Goal: Book appointment/travel/reservation

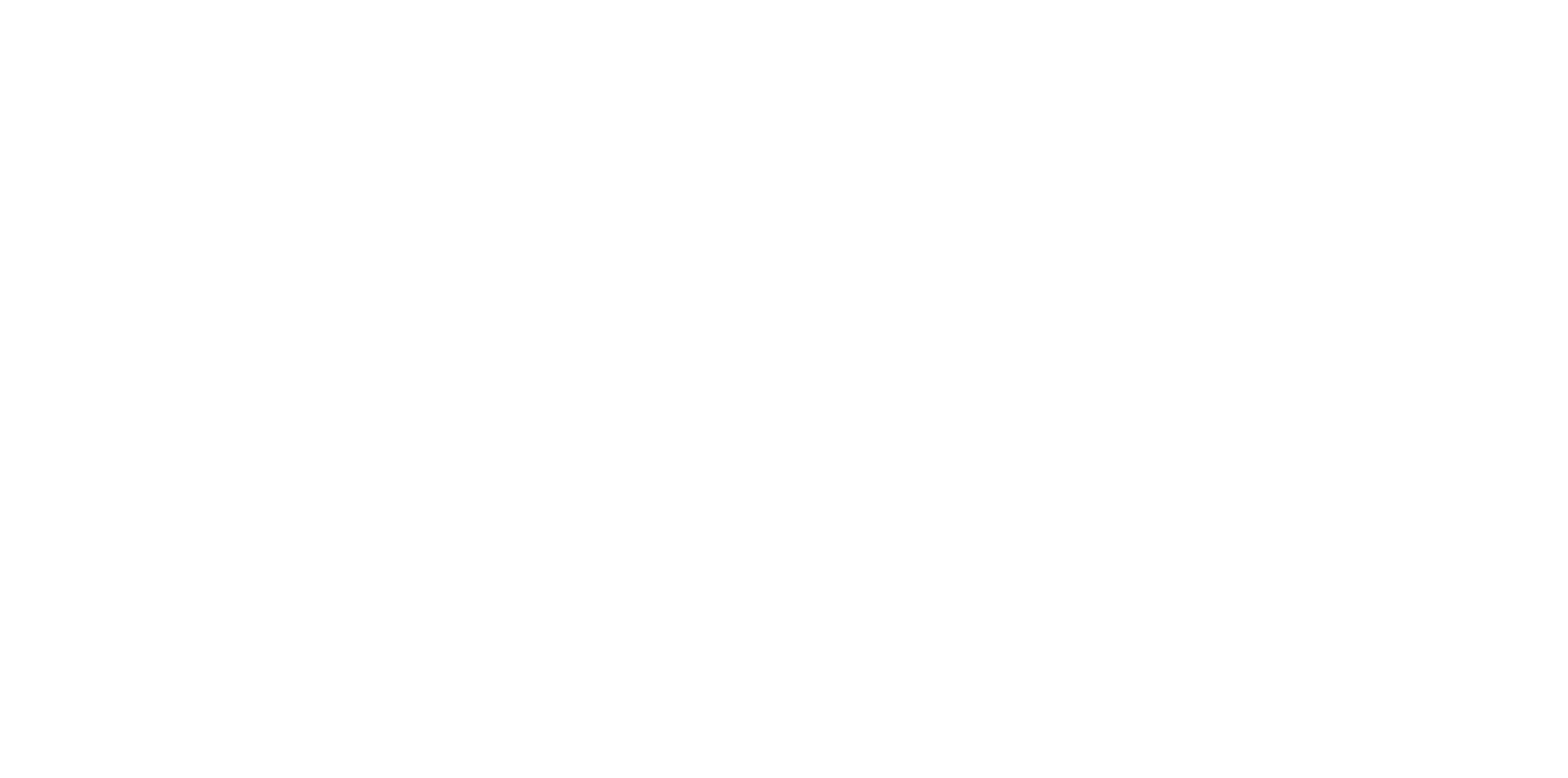
select select
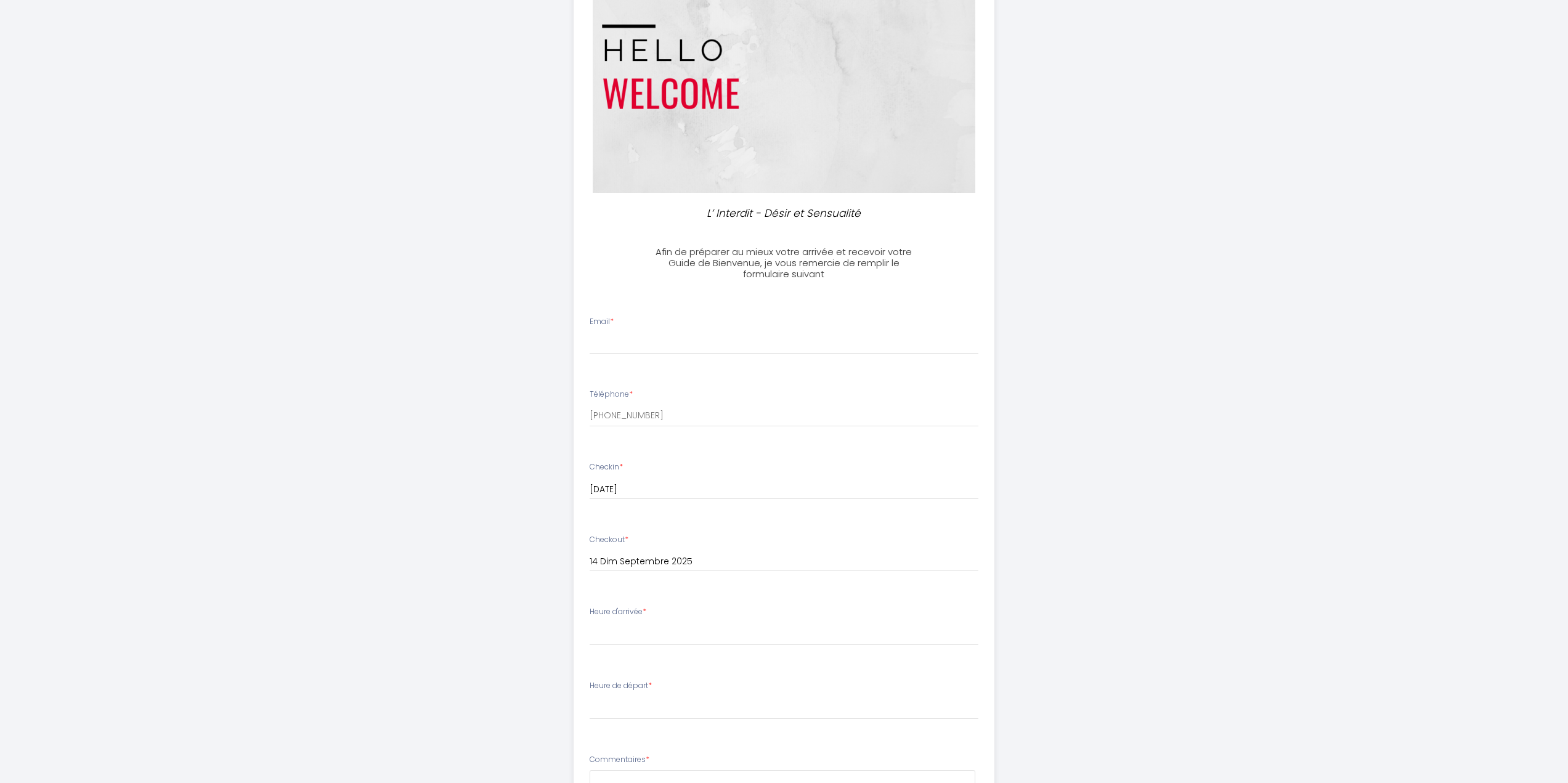
scroll to position [124, 0]
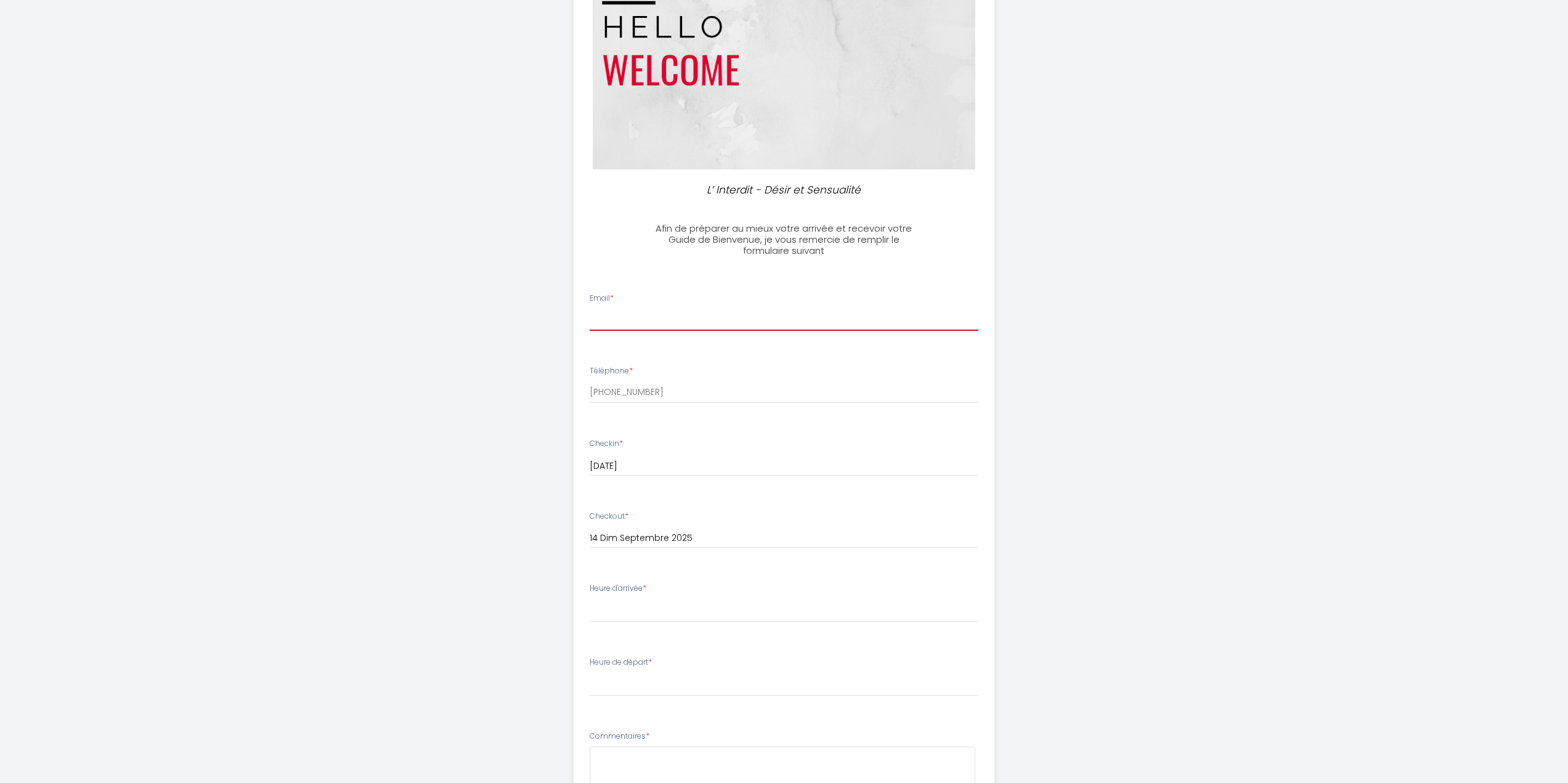
click at [658, 315] on input "Email *" at bounding box center [784, 320] width 388 height 22
type input "[PERSON_NAME][EMAIL_ADDRESS][DOMAIN_NAME]"
click at [427, 409] on div "L’ Interdit - Désir et Sensualité Afin de préparer au mieux votre arrivée et re…" at bounding box center [784, 463] width 1568 height 1174
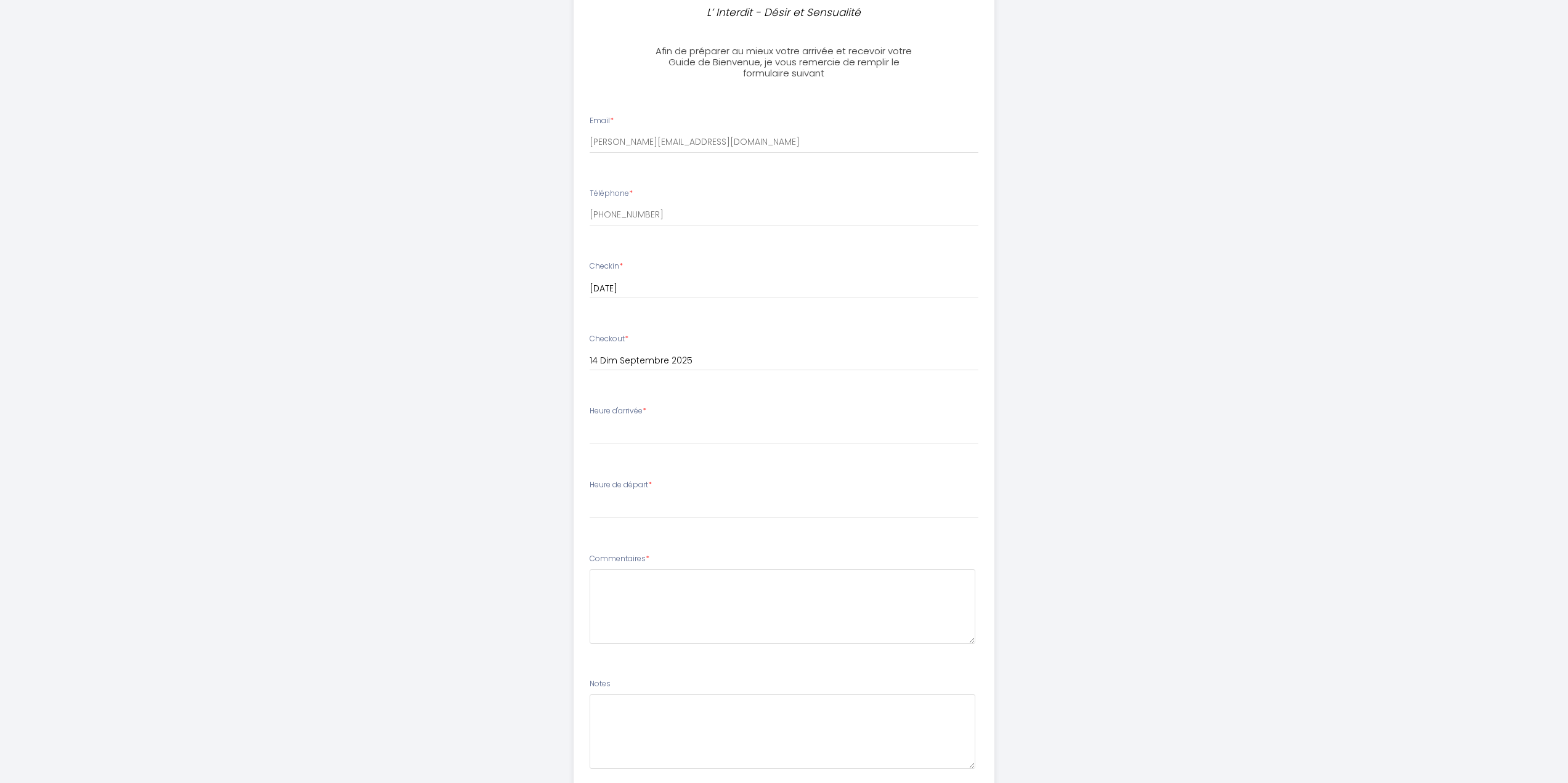
scroll to position [308, 0]
drag, startPoint x: 671, startPoint y: 420, endPoint x: 664, endPoint y: 425, distance: 8.6
click at [671, 420] on select "16:00 16:30 17:00 17:30 18:00 18:30 19:00 19:30 20:00 20:30 21:00 21:30 22:00 2…" at bounding box center [784, 426] width 388 height 24
select select "18:00"
click at [590, 414] on select "16:00 16:30 17:00 17:30 18:00 18:30 19:00 19:30 20:00 20:30 21:00 21:30 22:00 2…" at bounding box center [784, 426] width 388 height 24
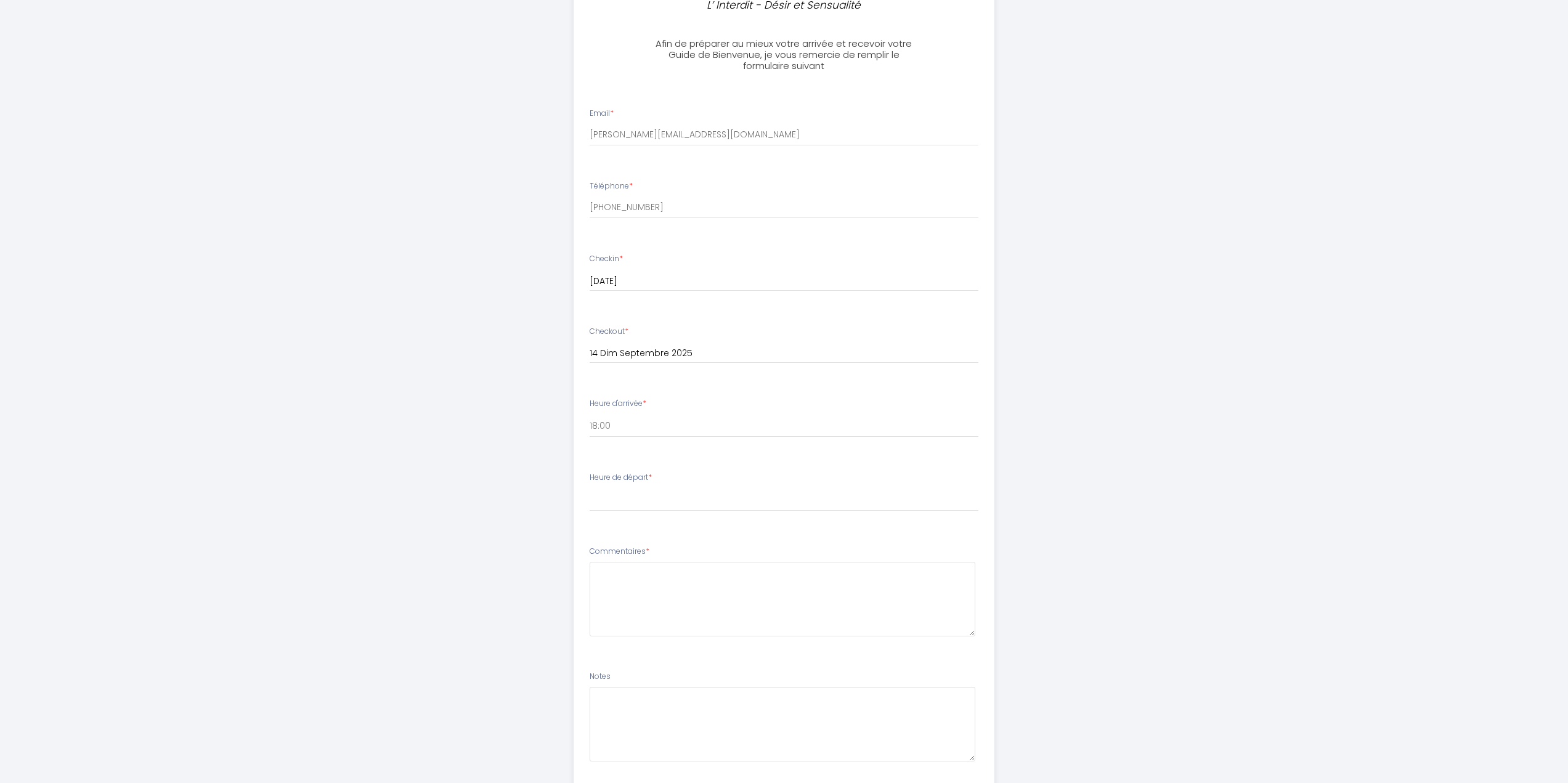
click at [399, 514] on div "L’ Interdit - Désir et Sensualité Afin de préparer au mieux votre arrivée et re…" at bounding box center [784, 279] width 1568 height 1174
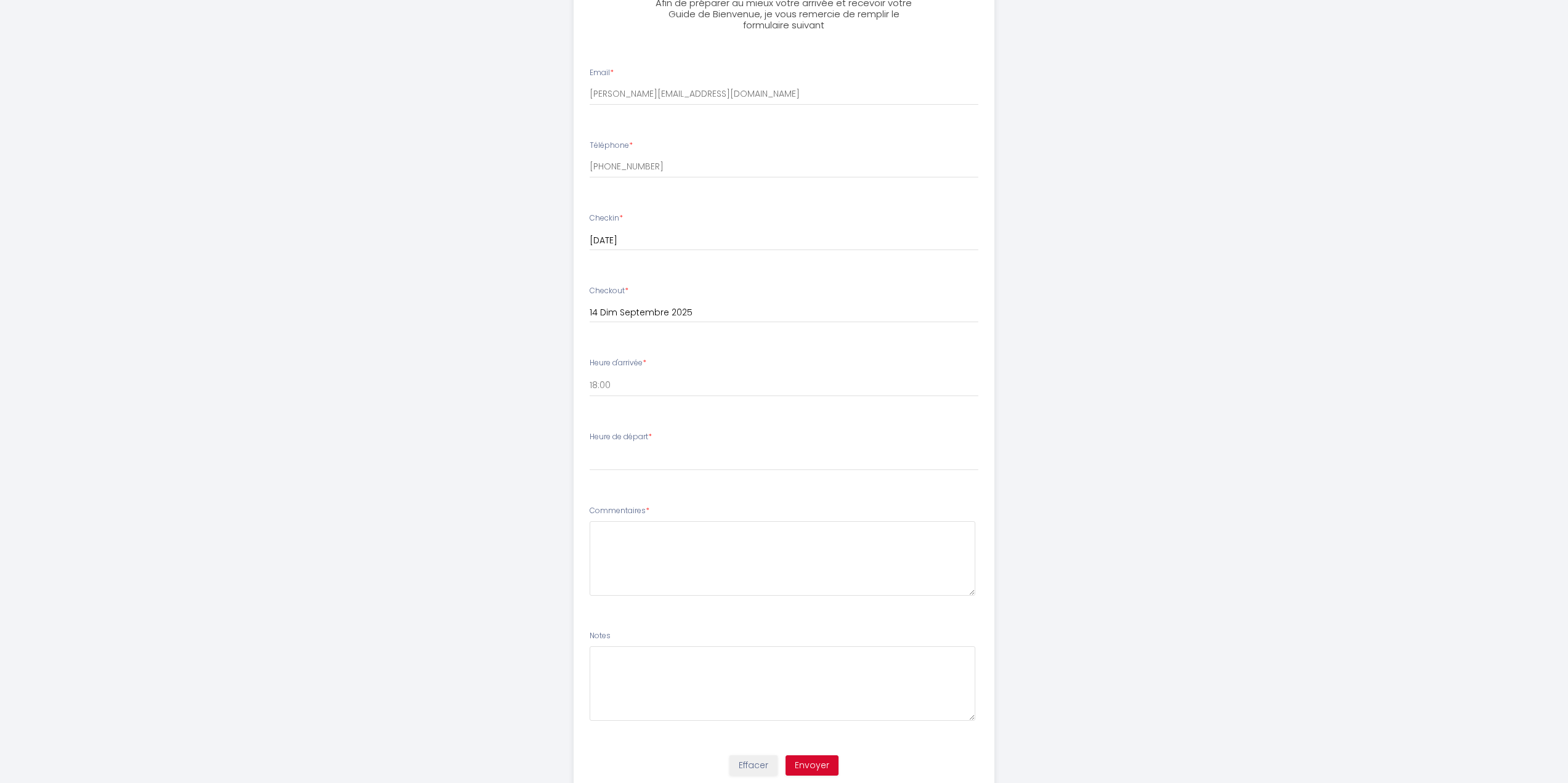
scroll to position [370, 0]
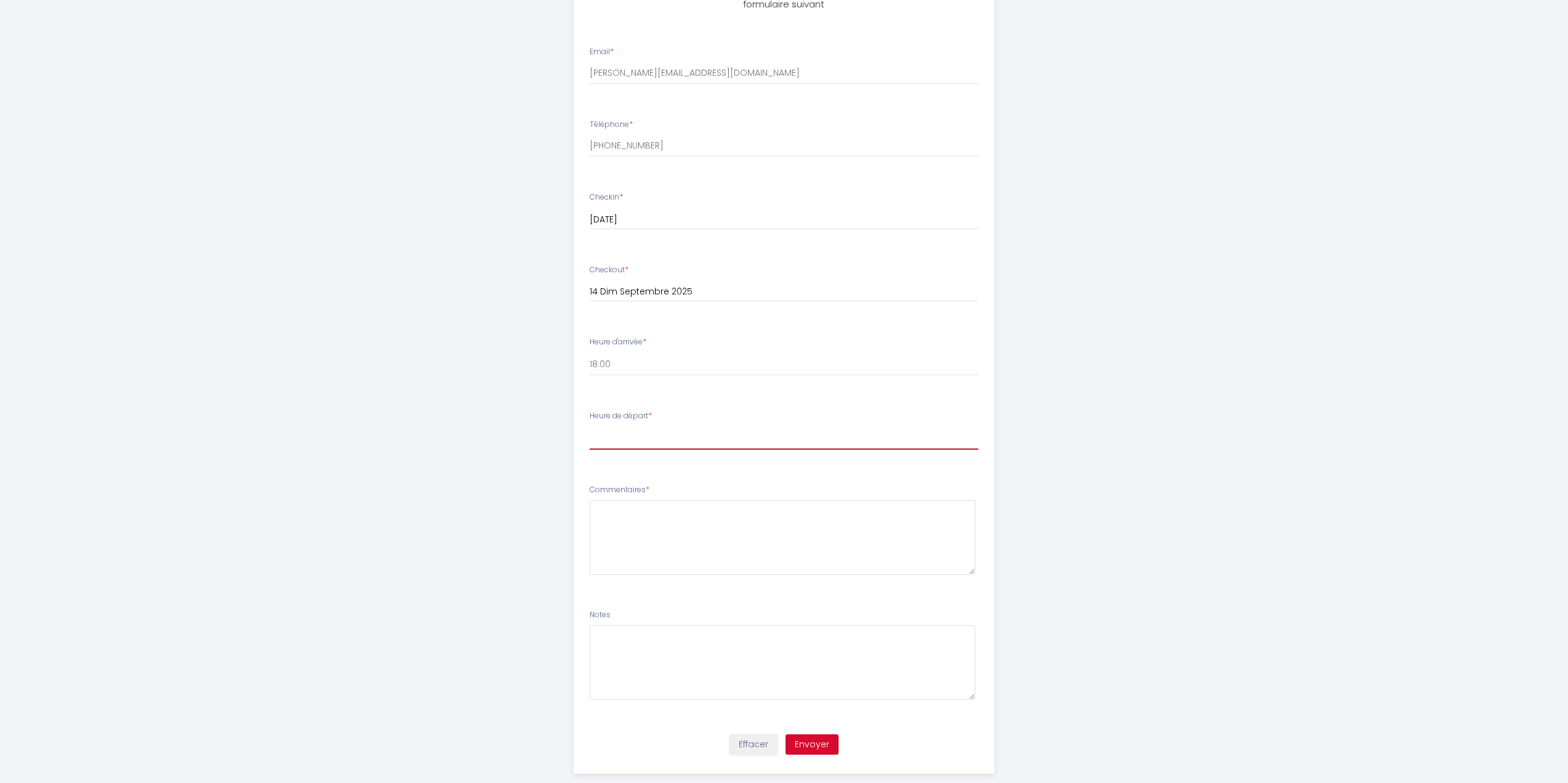
click at [651, 440] on select "00:00 00:30 01:00 01:30 02:00 02:30 03:00 03:30 04:00 04:30 05:00 05:30 06:00 0…" at bounding box center [784, 438] width 388 height 24
select select "11:00"
click at [590, 426] on select "00:00 00:30 01:00 01:30 02:00 02:30 03:00 03:30 04:00 04:30 05:00 05:30 06:00 0…" at bounding box center [784, 438] width 388 height 24
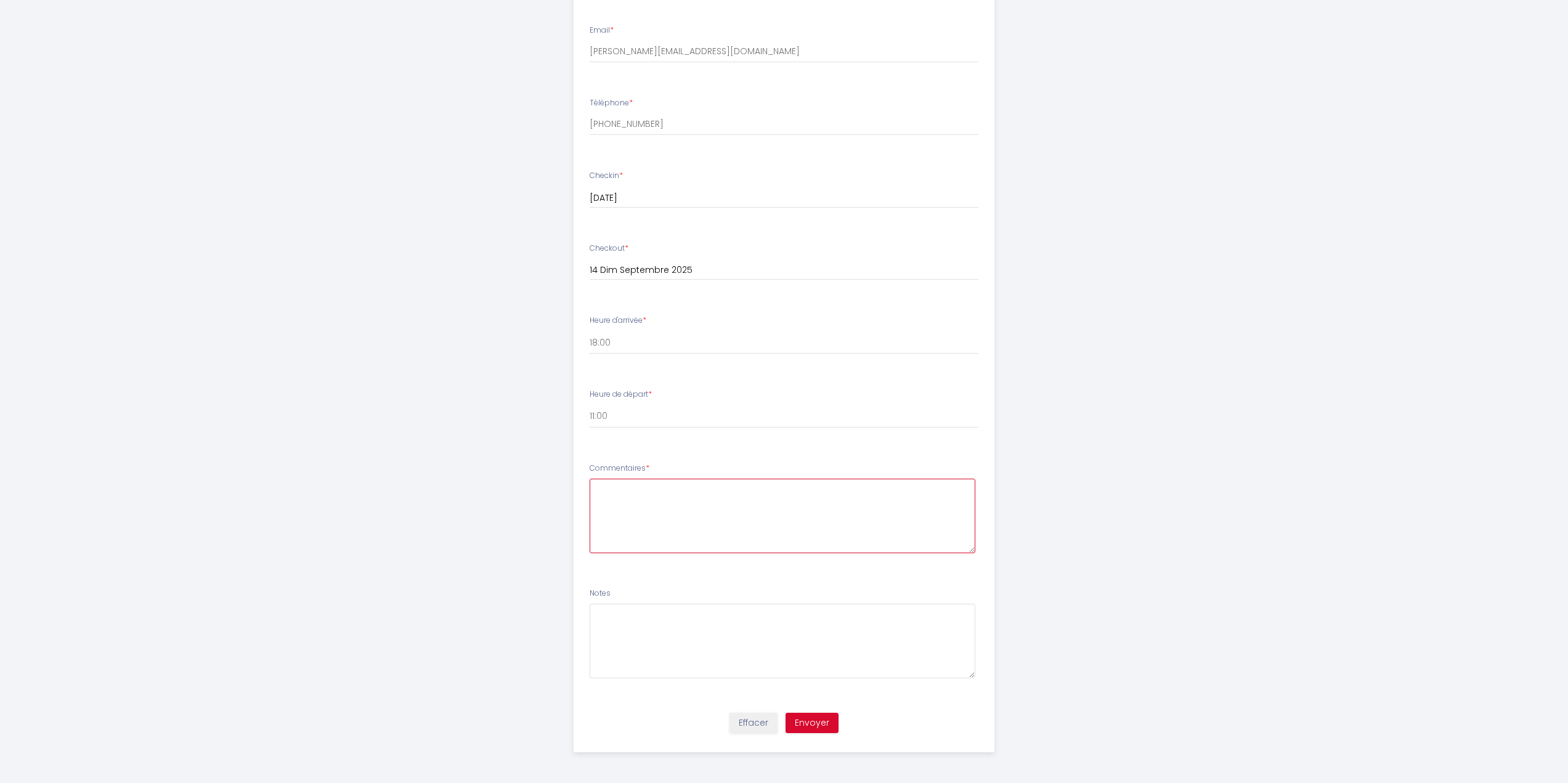
drag, startPoint x: 677, startPoint y: 503, endPoint x: 674, endPoint y: 490, distance: 13.3
click at [677, 503] on textarea at bounding box center [782, 516] width 386 height 75
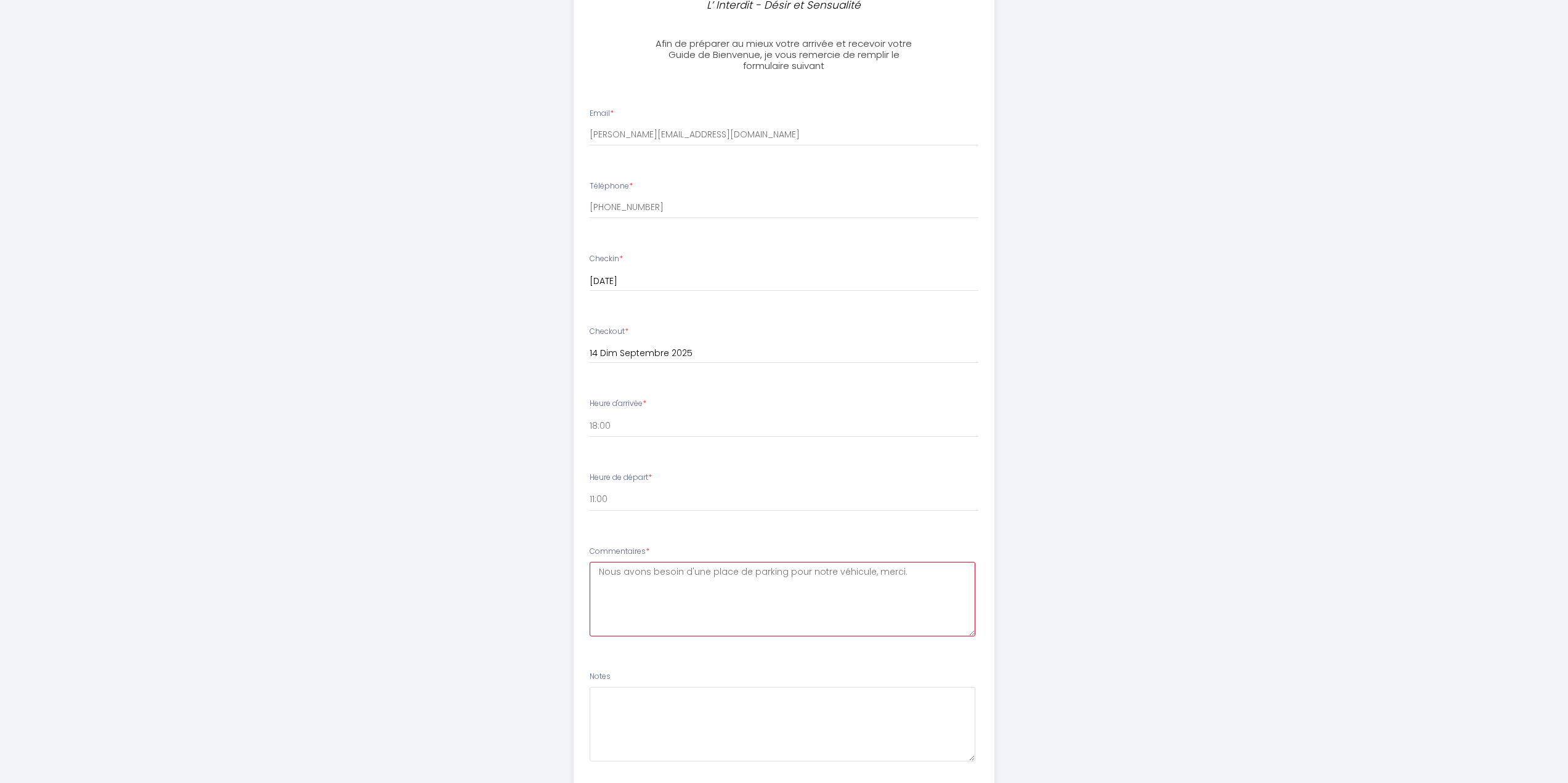
scroll to position [370, 0]
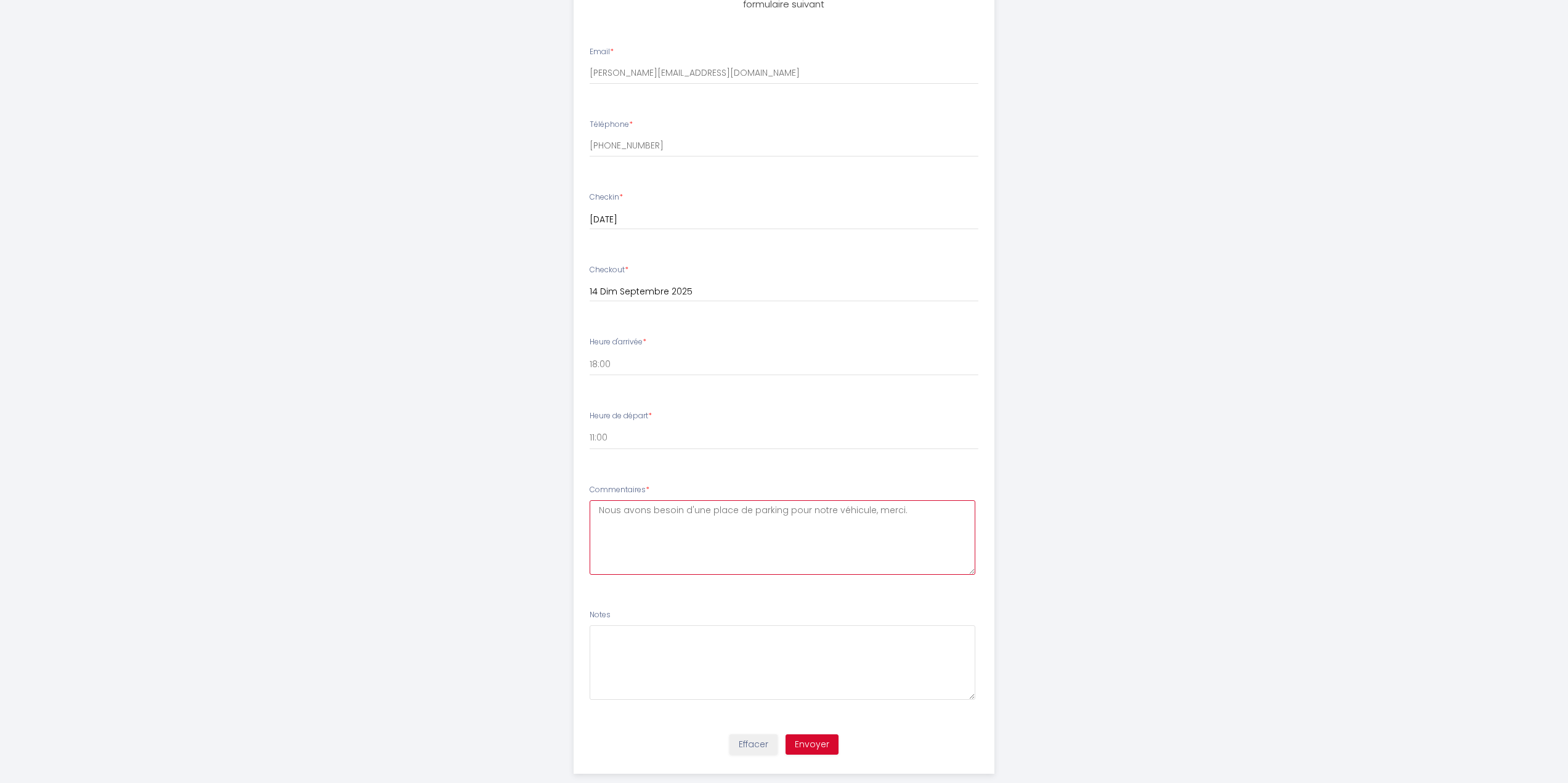
type textarea "Nous avons besoin d'une place de parking pour notre véhicule, merci."
click at [801, 740] on button "Envoyer" at bounding box center [812, 745] width 53 height 21
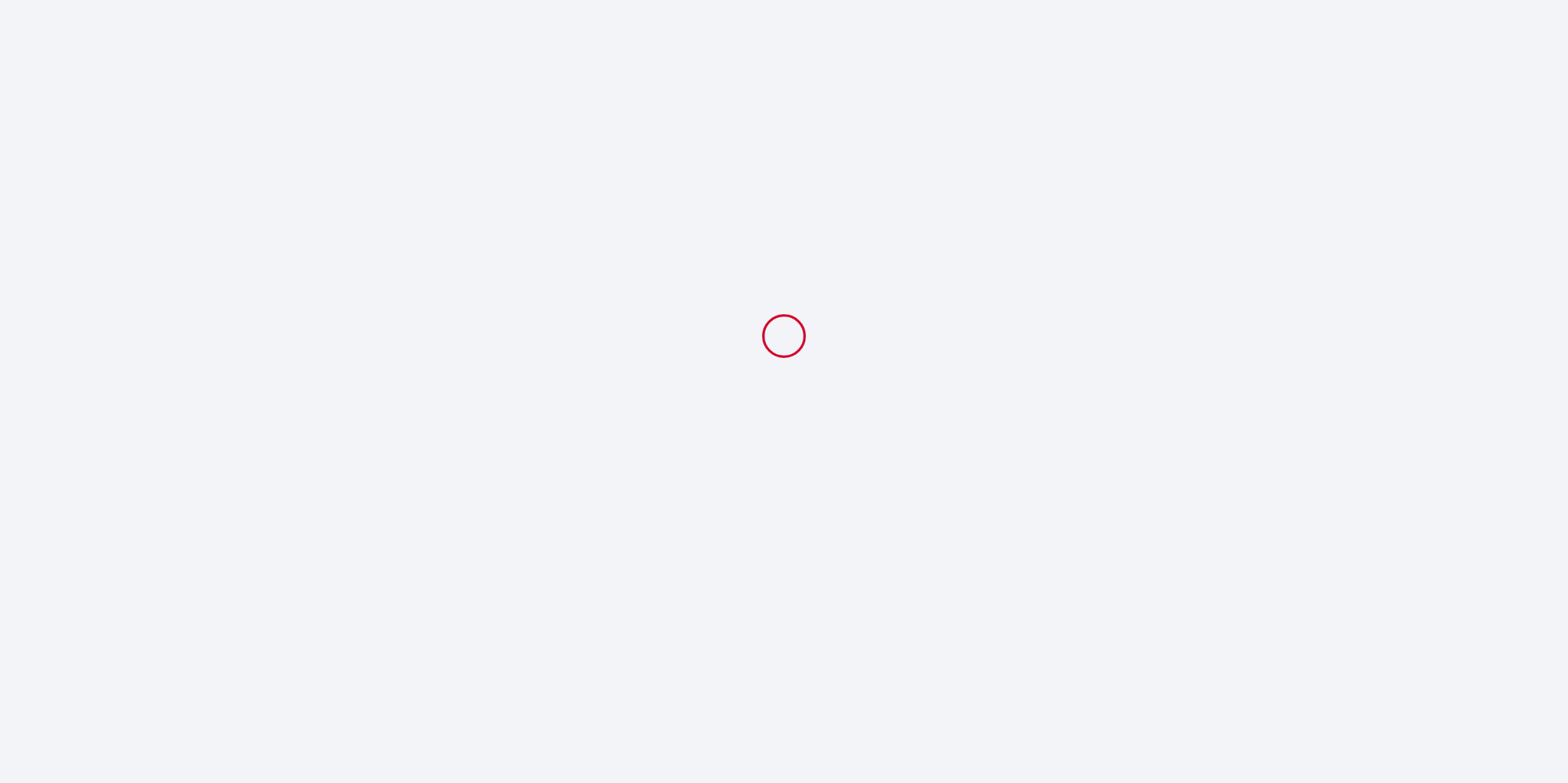
scroll to position [0, 0]
select select "18:00"
select select "11:00"
